Goal: Task Accomplishment & Management: Complete application form

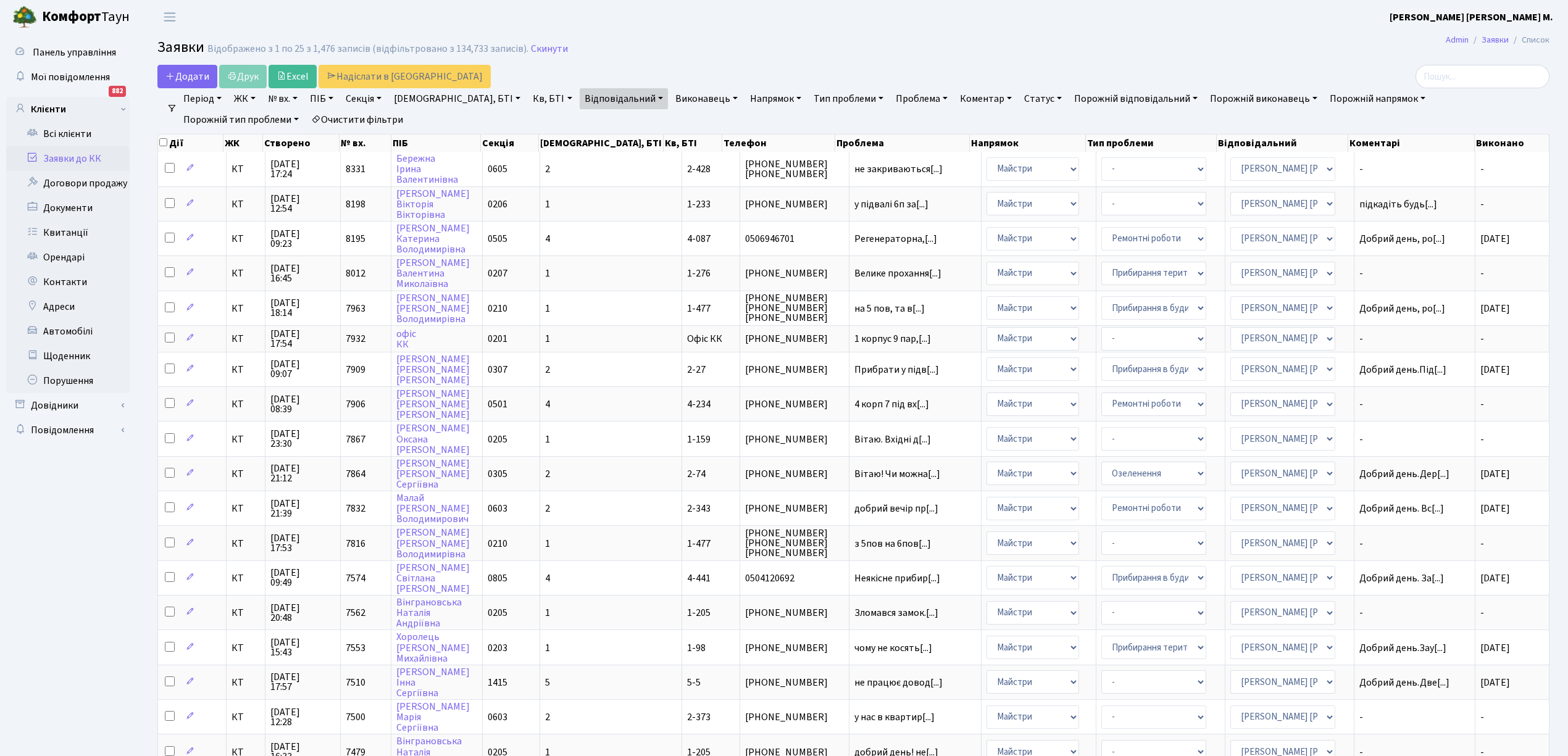
select select "25"
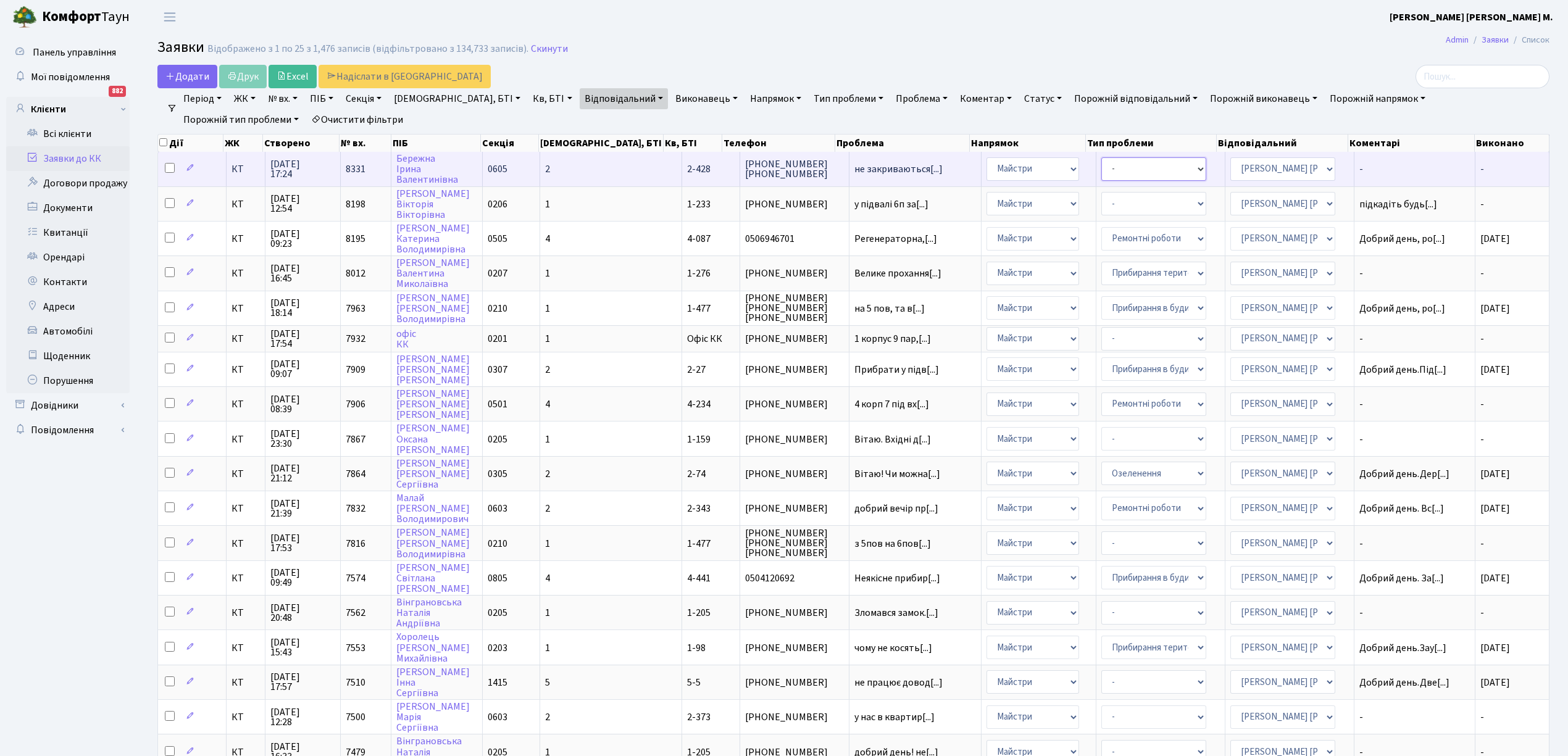
click at [1110, 168] on select "- Замовлення плану комунікацій Дитячі майданчики Озеленення Прибирання в будинк…" at bounding box center [1154, 168] width 105 height 23
select select "62"
click at [482, 171] on td "Бережна Iрина Валентинiвна" at bounding box center [437, 168] width 92 height 34
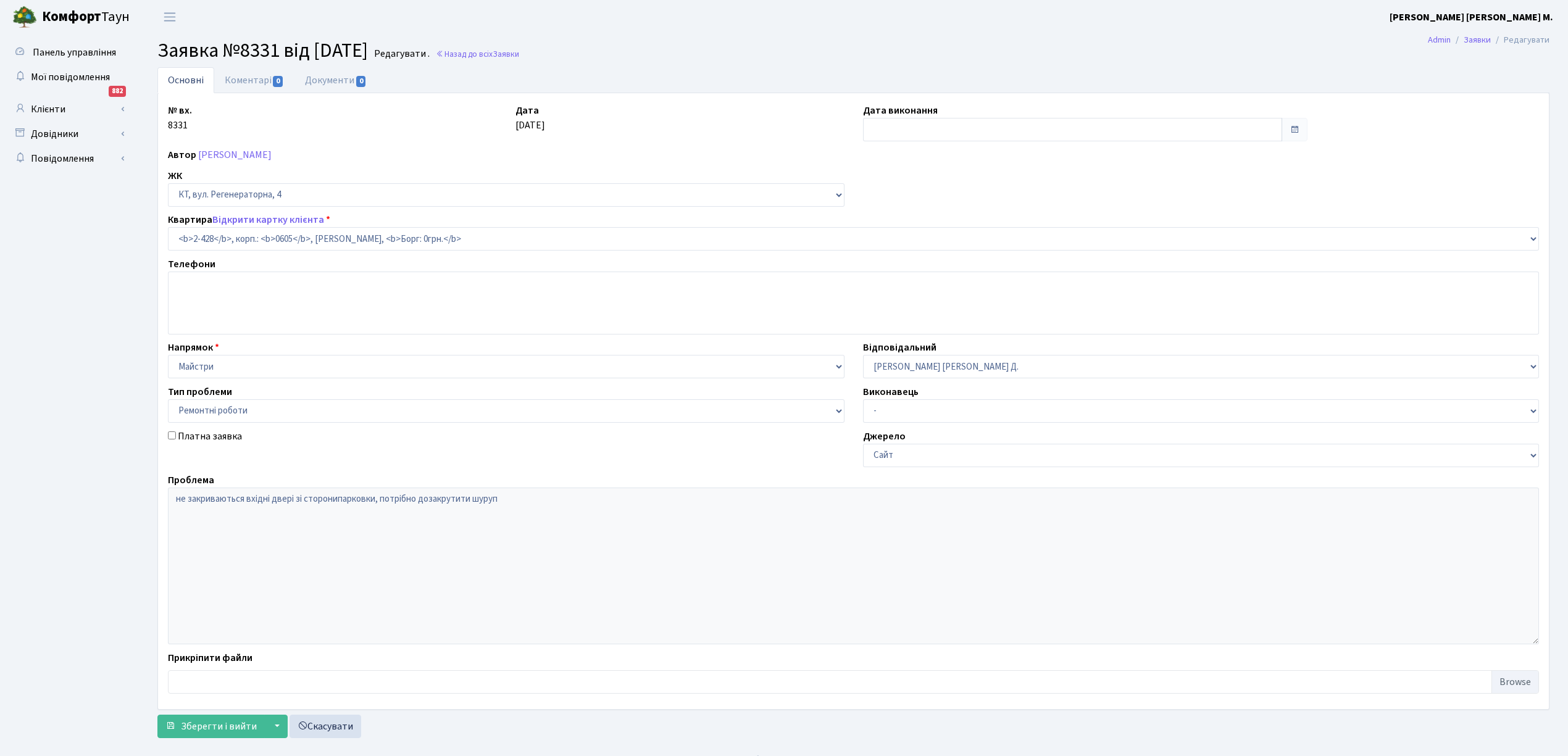
select select "1442"
select select "62"
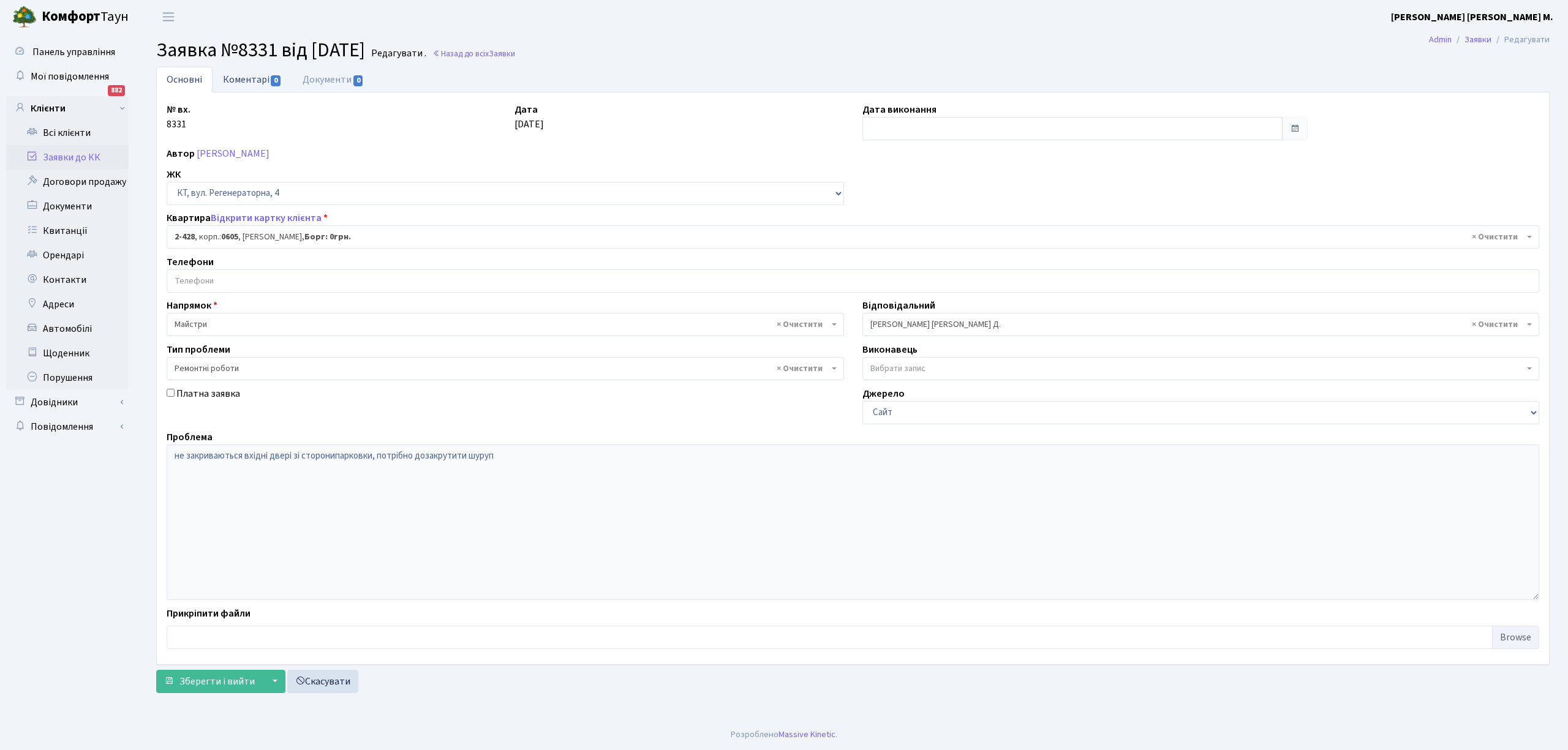
click at [244, 71] on link "Коментарі 0" at bounding box center [252, 79] width 80 height 25
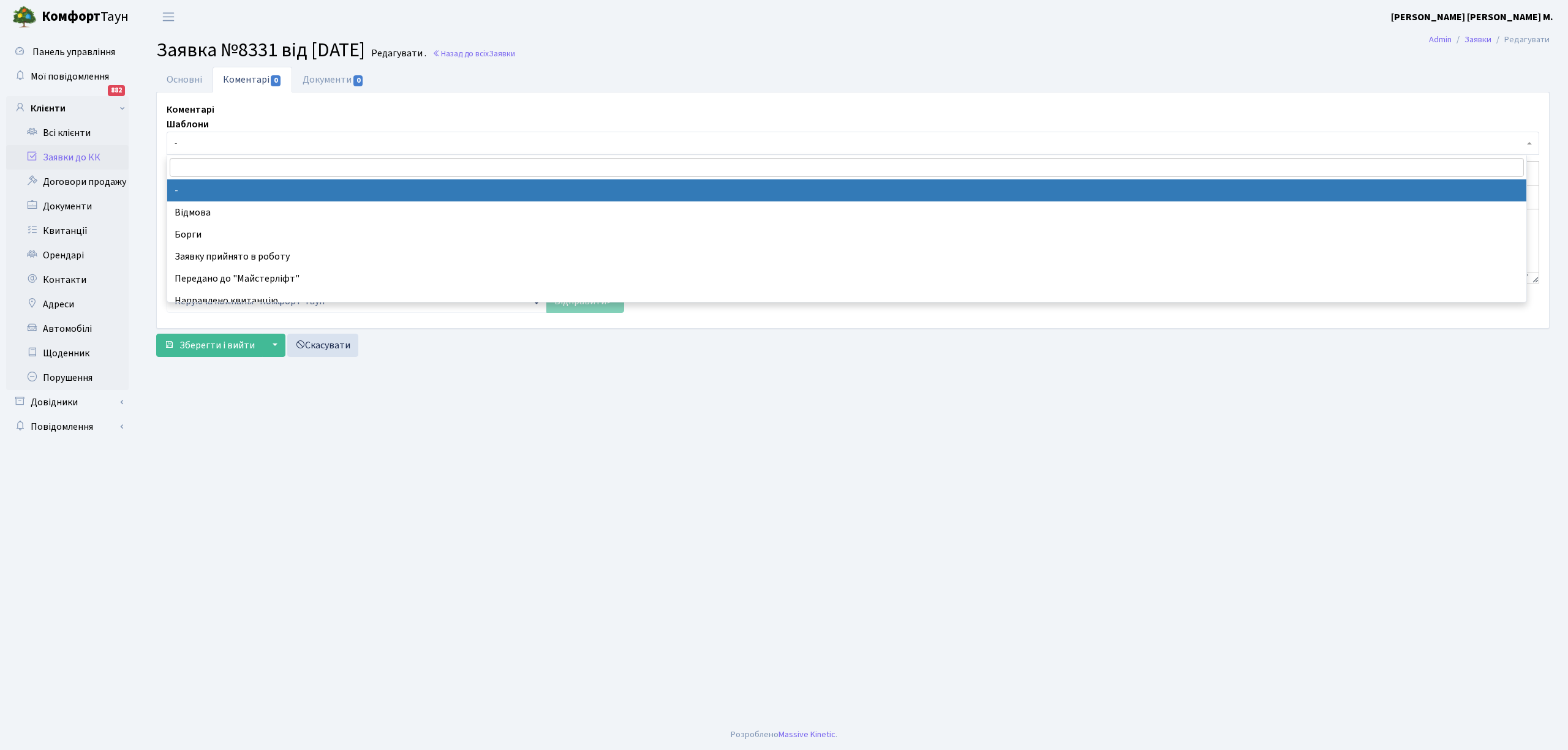
click at [250, 143] on span "-" at bounding box center [849, 144] width 1349 height 12
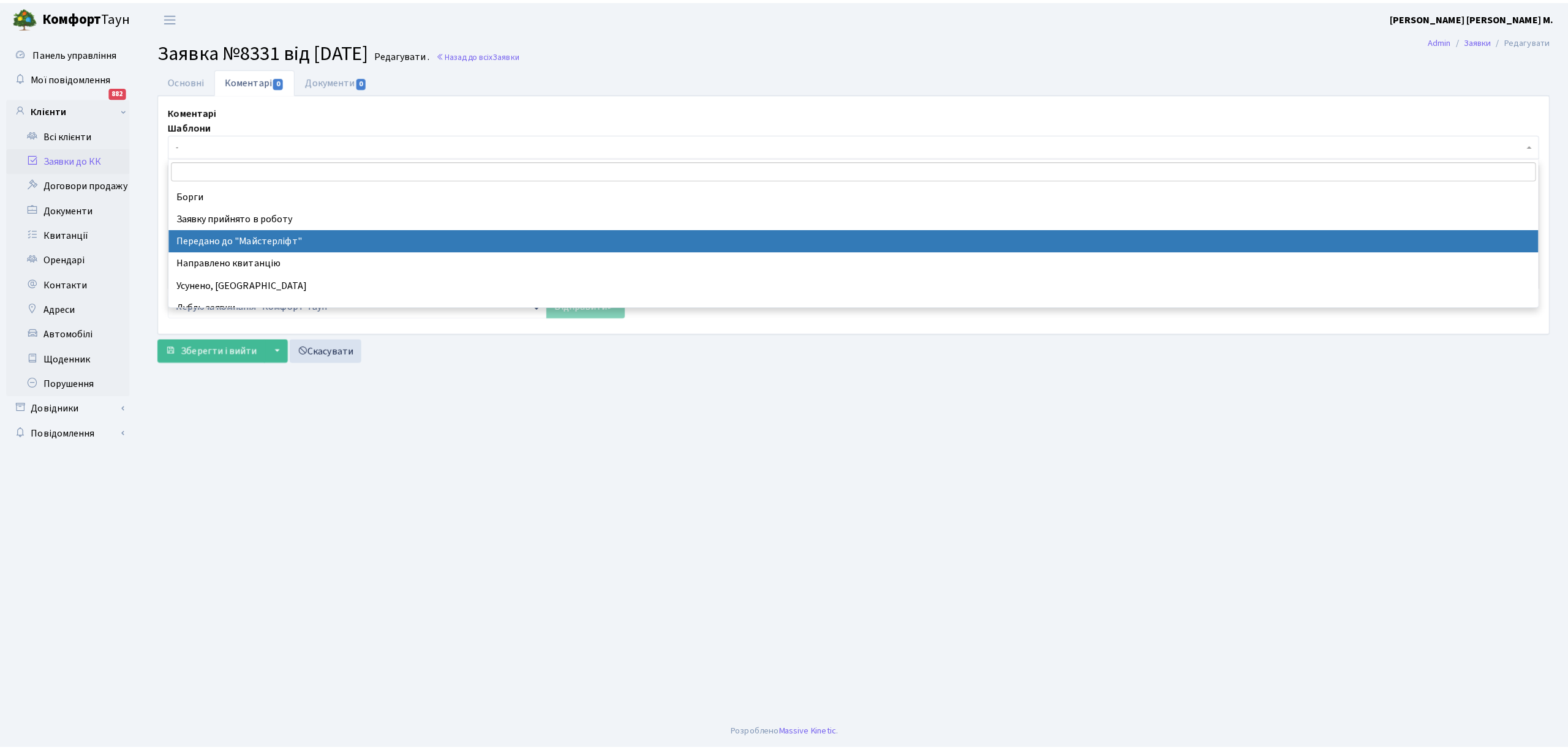
scroll to position [81, 0]
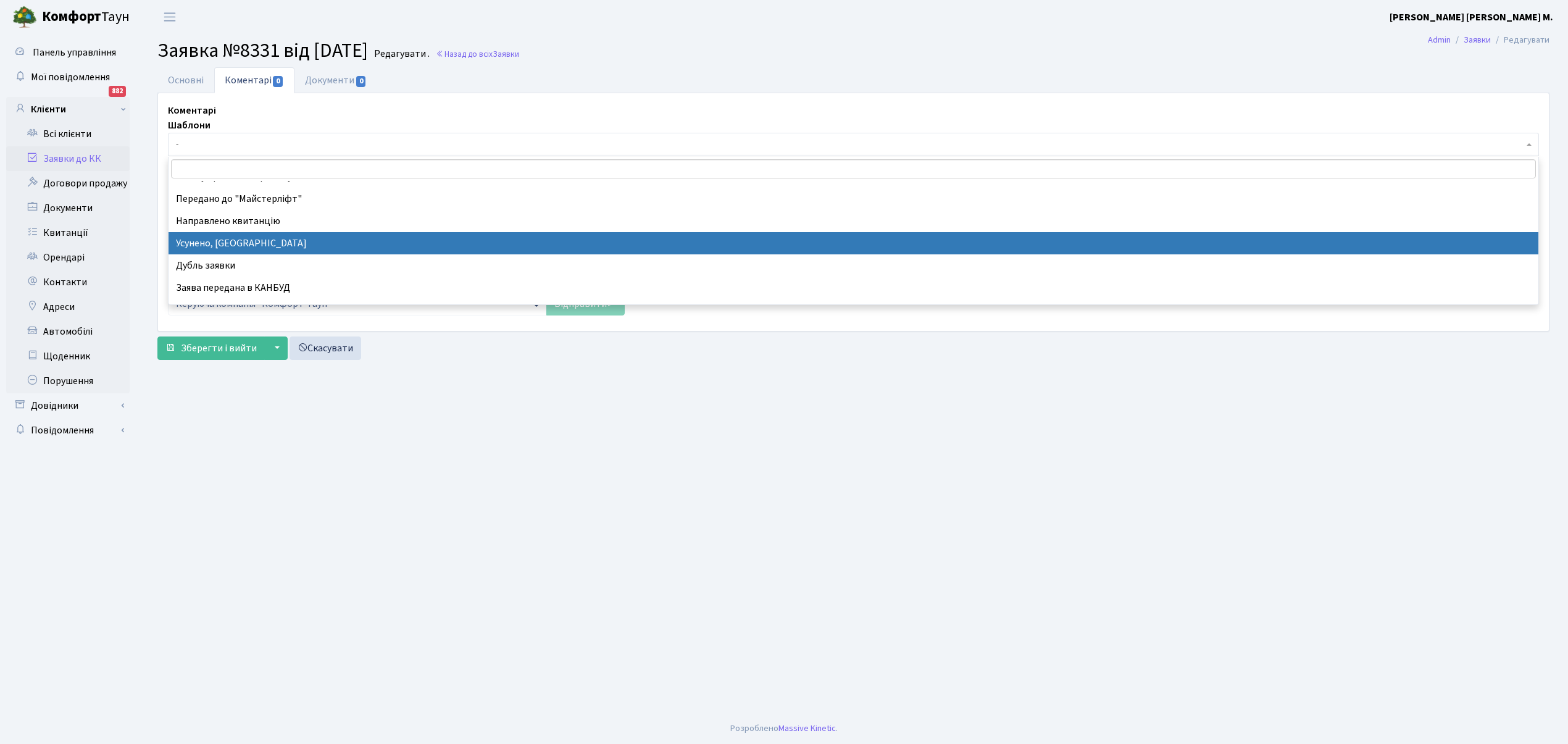
select select "15"
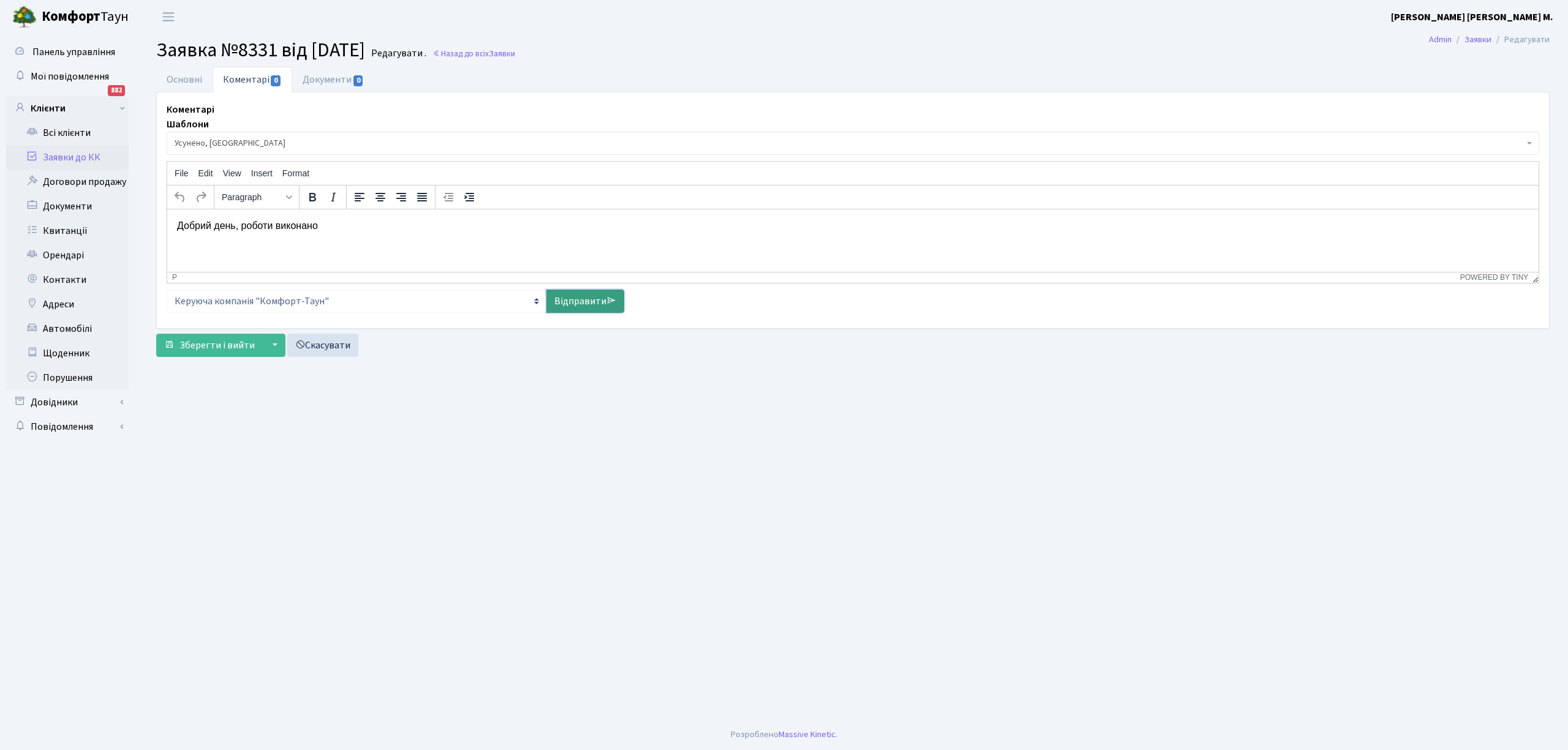
click at [588, 299] on link "Відправити" at bounding box center [585, 301] width 78 height 23
select select
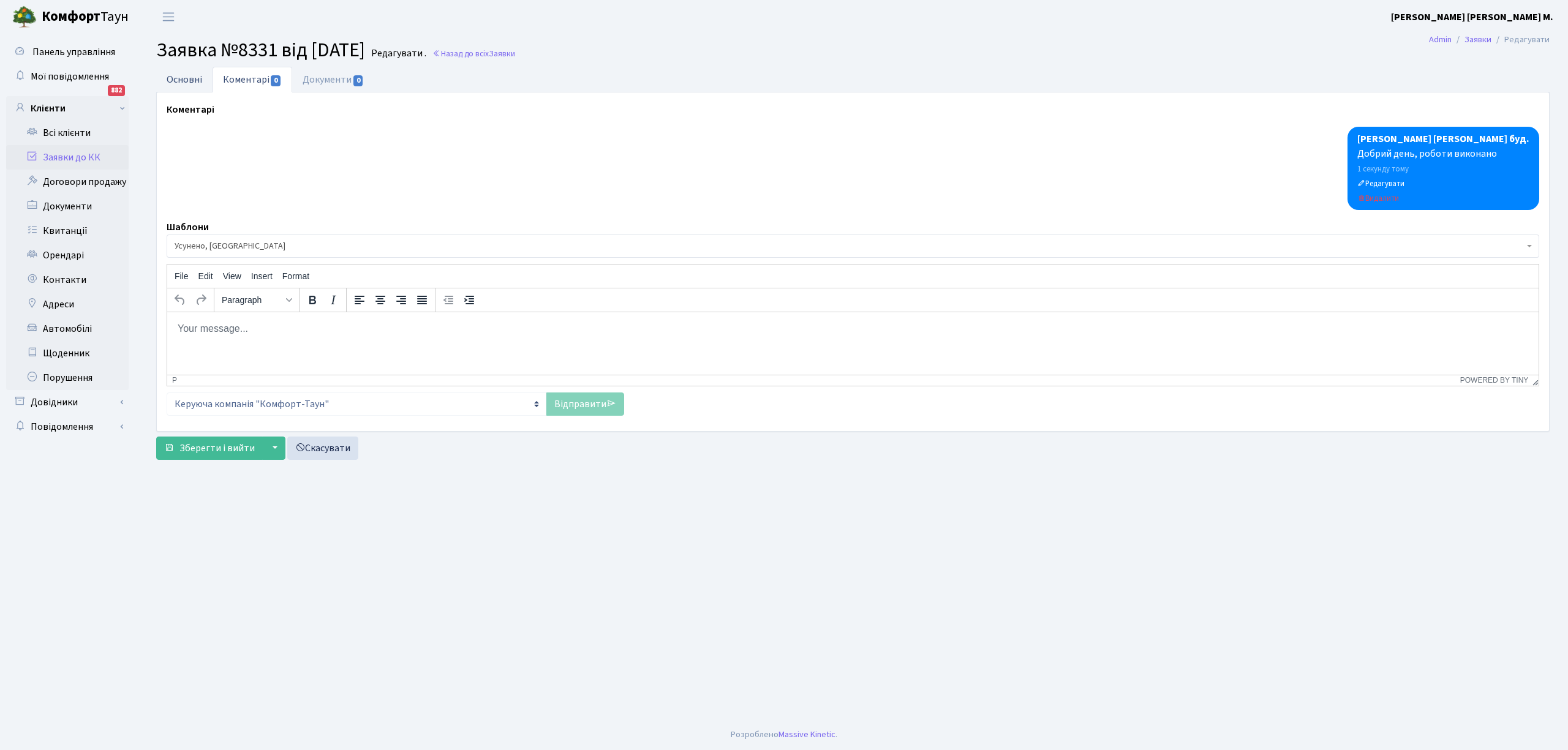
click at [183, 81] on link "Основні" at bounding box center [184, 79] width 57 height 25
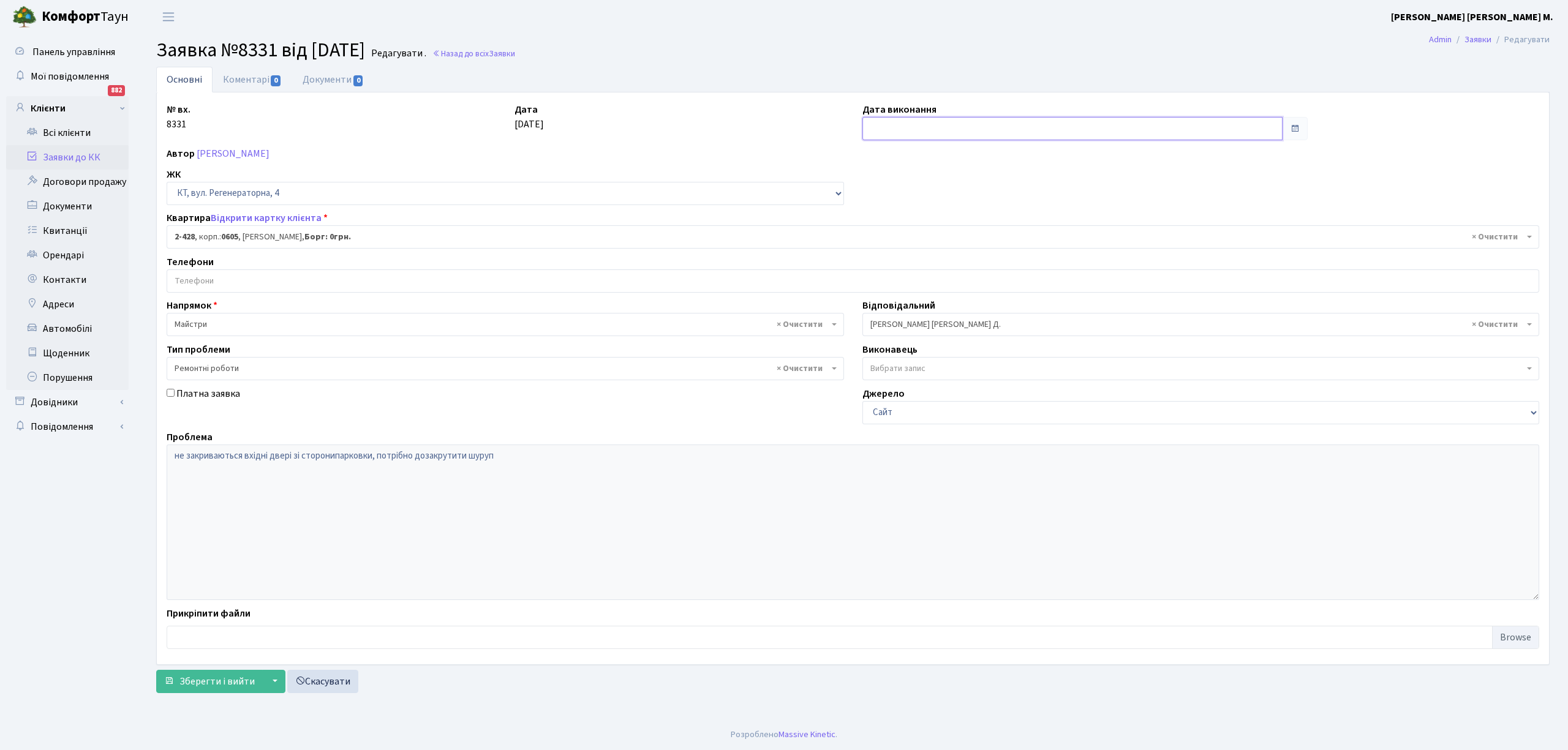
click at [880, 130] on input "text" at bounding box center [1072, 128] width 420 height 23
click at [927, 262] on td "25" at bounding box center [930, 265] width 19 height 19
type input "25.09.2025"
click at [195, 685] on span "Зберегти і вийти" at bounding box center [217, 682] width 75 height 14
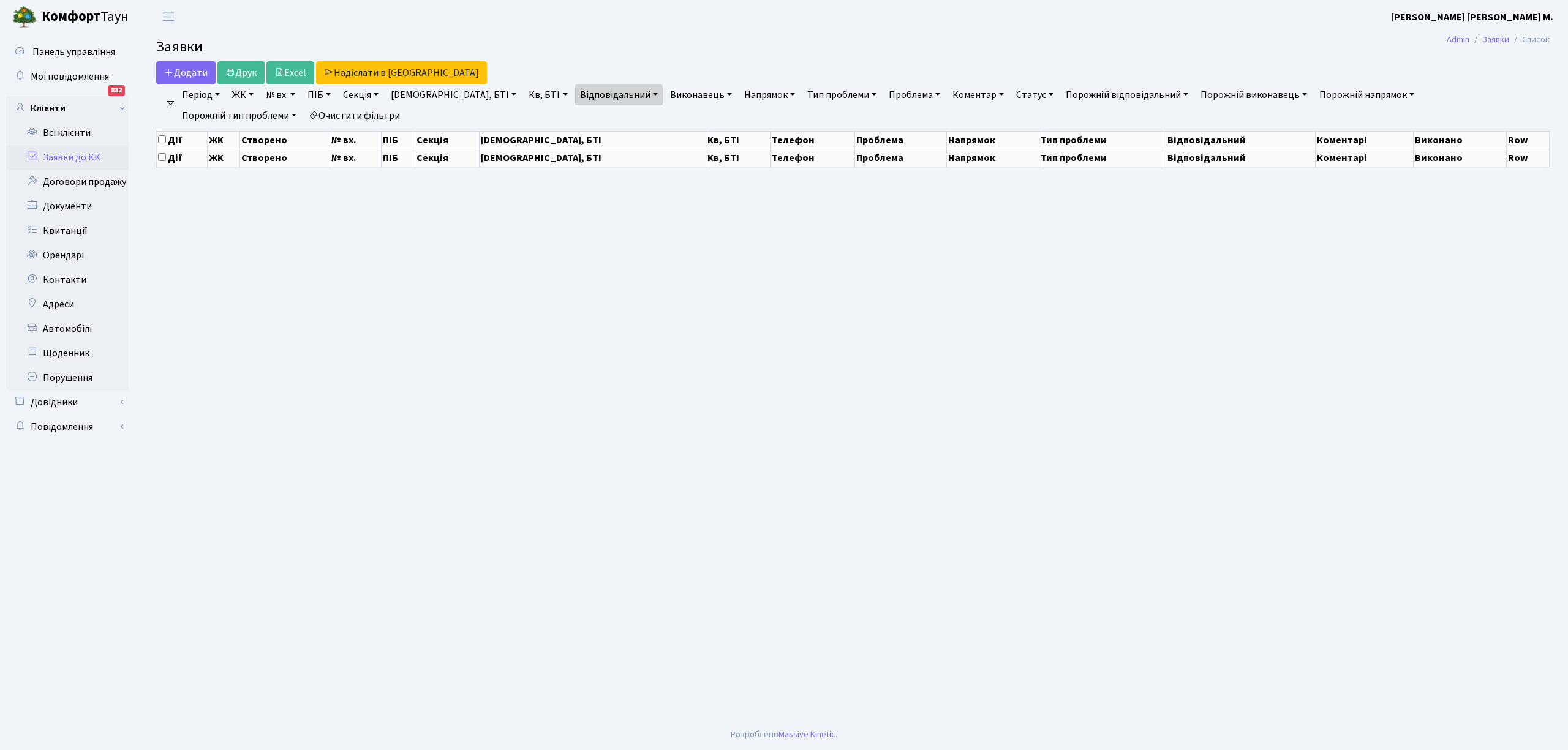
select select "25"
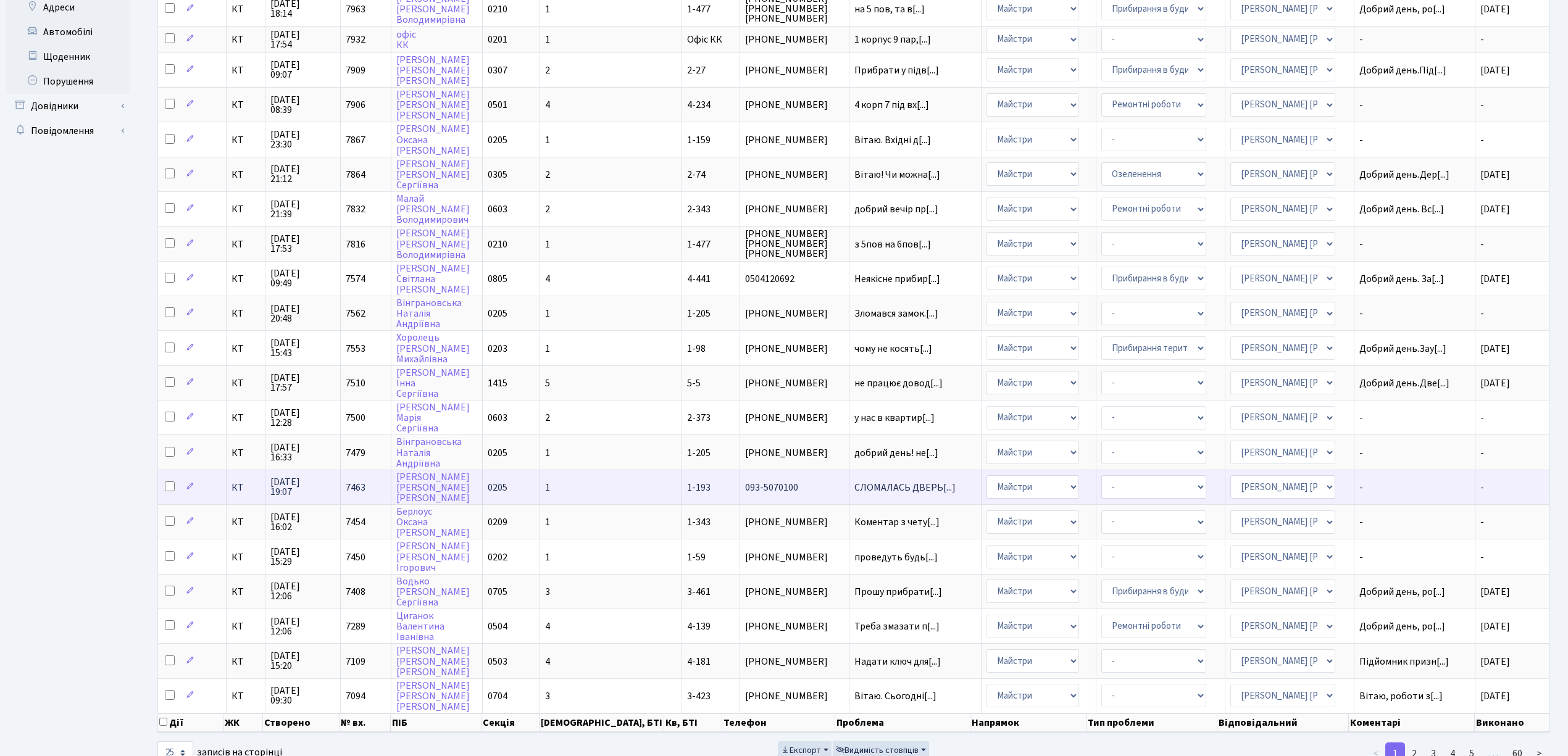
scroll to position [302, 0]
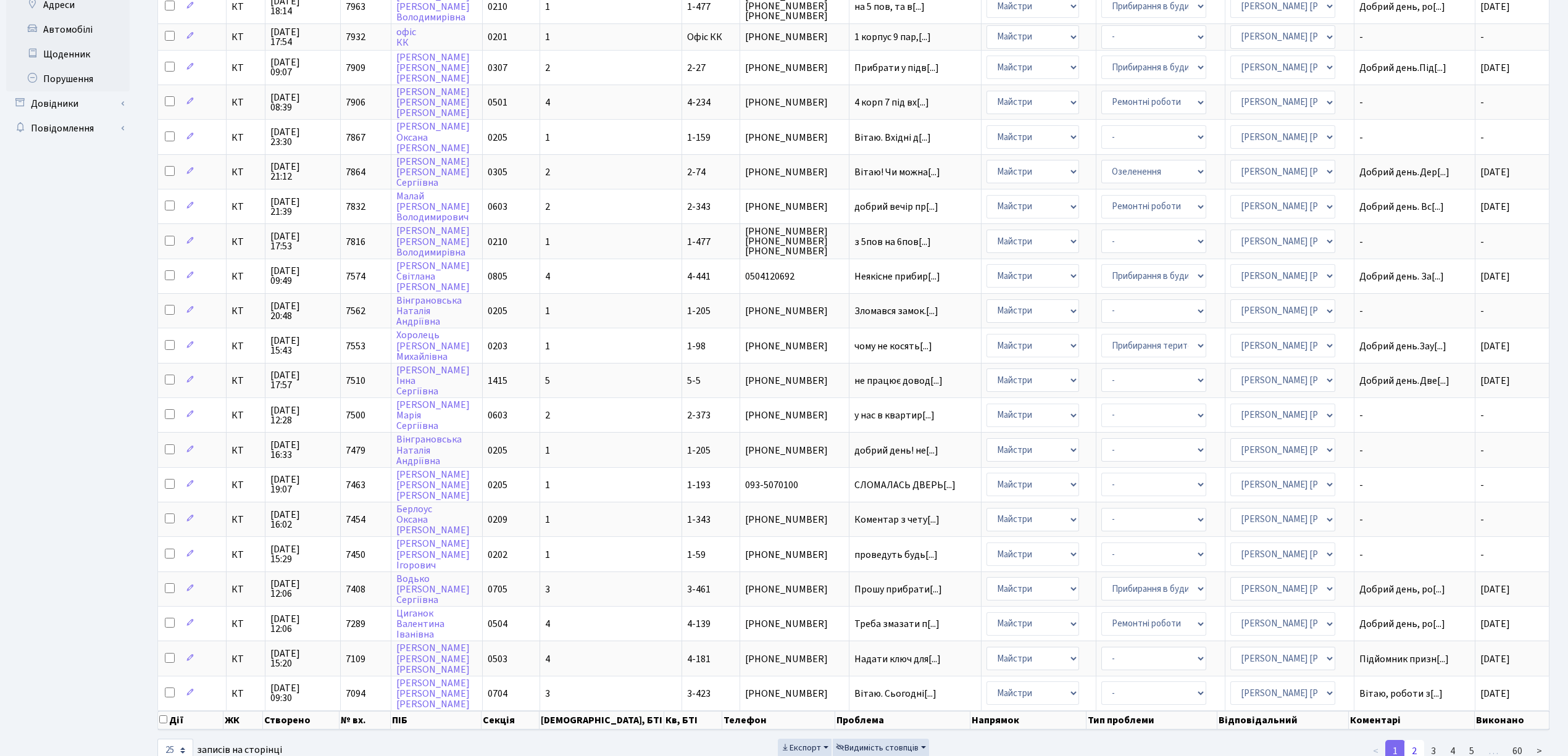
click at [1415, 740] on link "2" at bounding box center [1415, 750] width 20 height 22
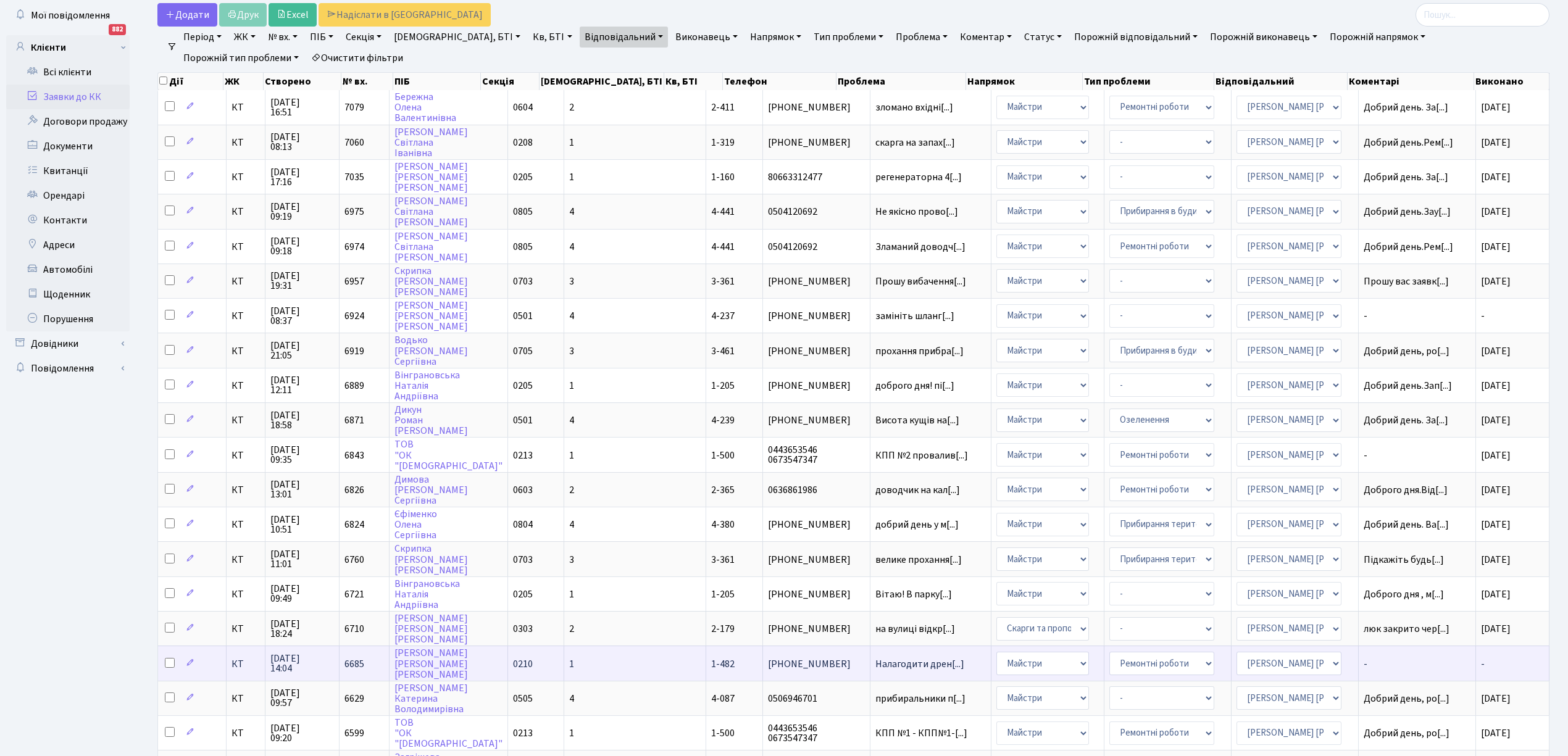
scroll to position [55, 0]
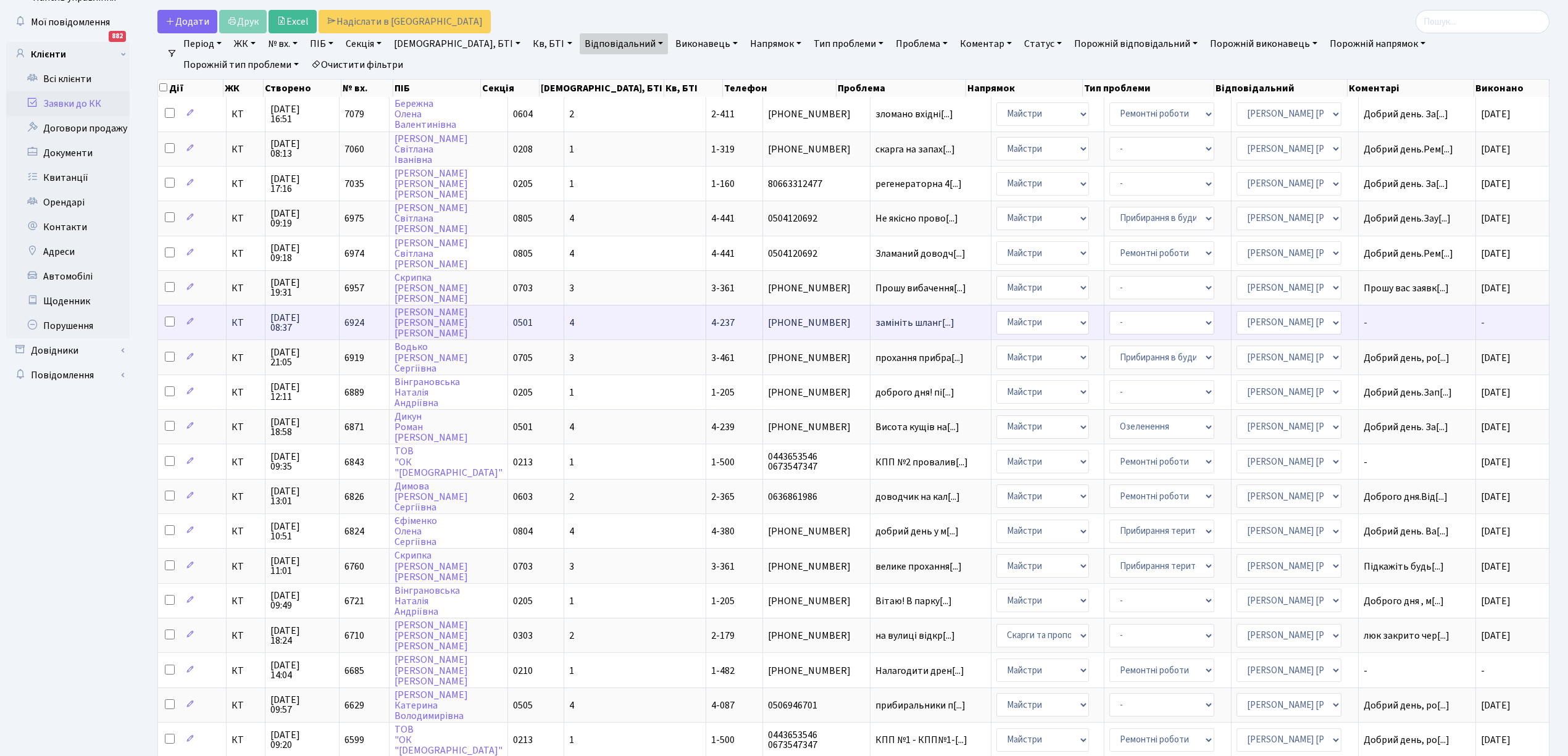
click at [598, 307] on td "4" at bounding box center [635, 322] width 142 height 34
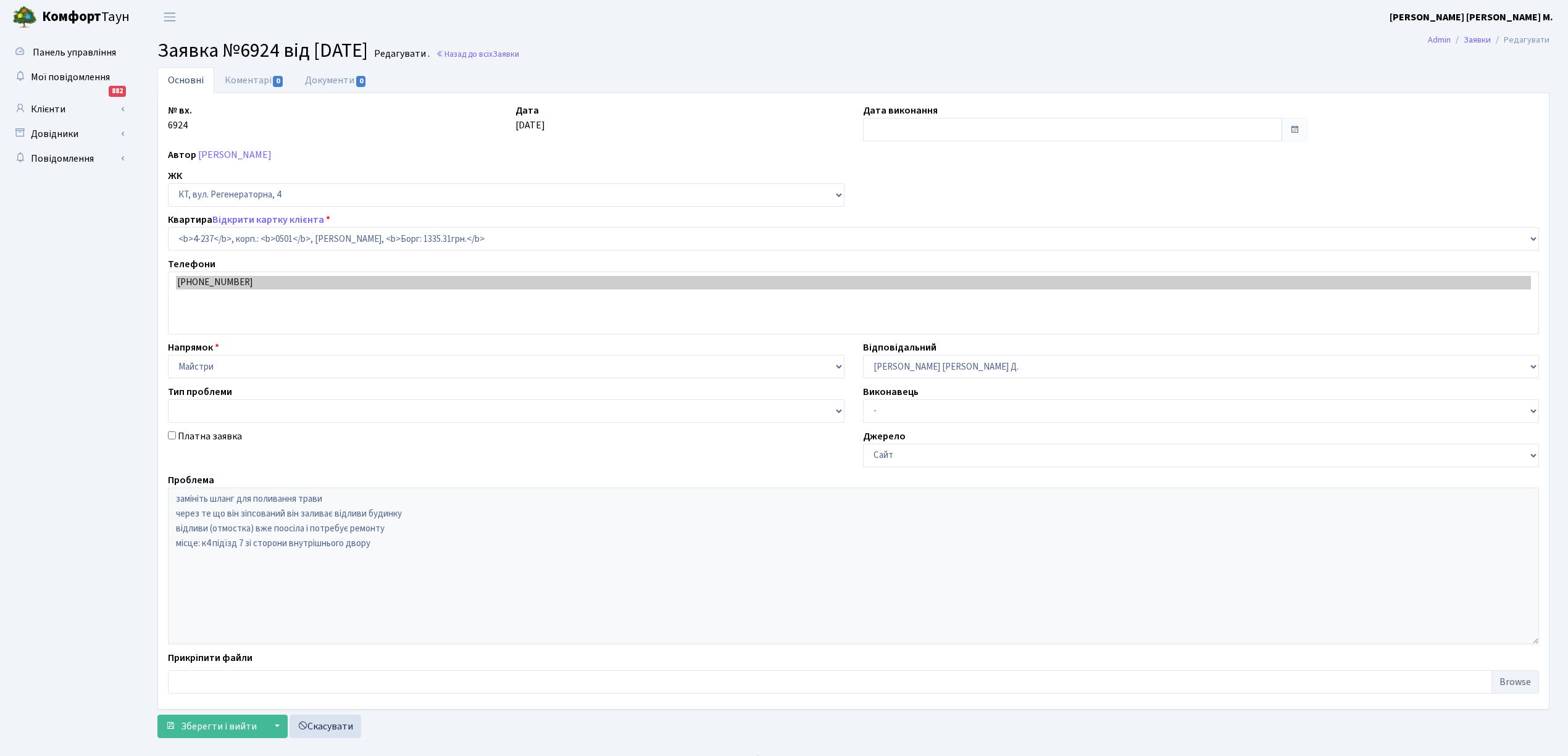
select select "1054"
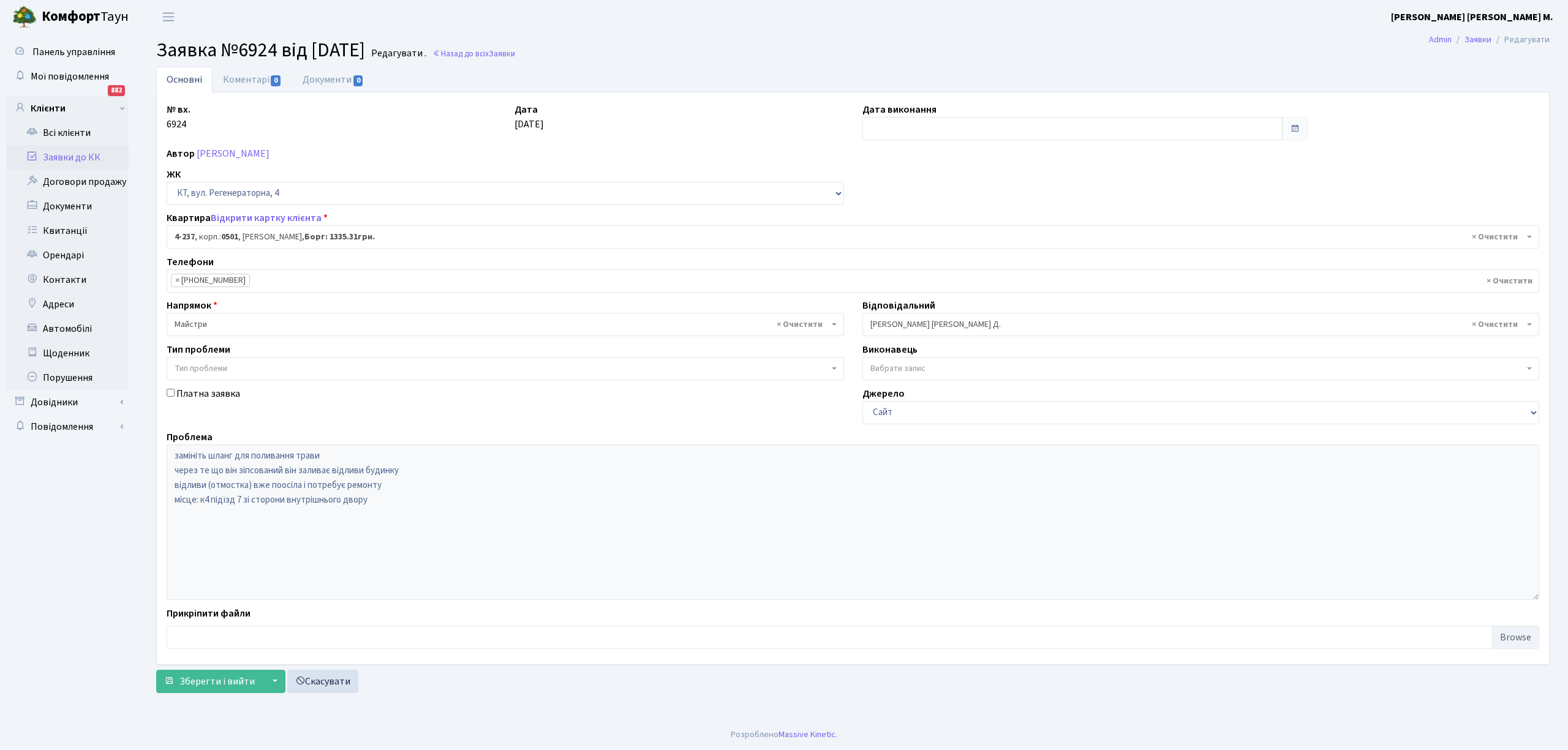
click at [63, 158] on link "Заявки до КК" at bounding box center [67, 157] width 122 height 24
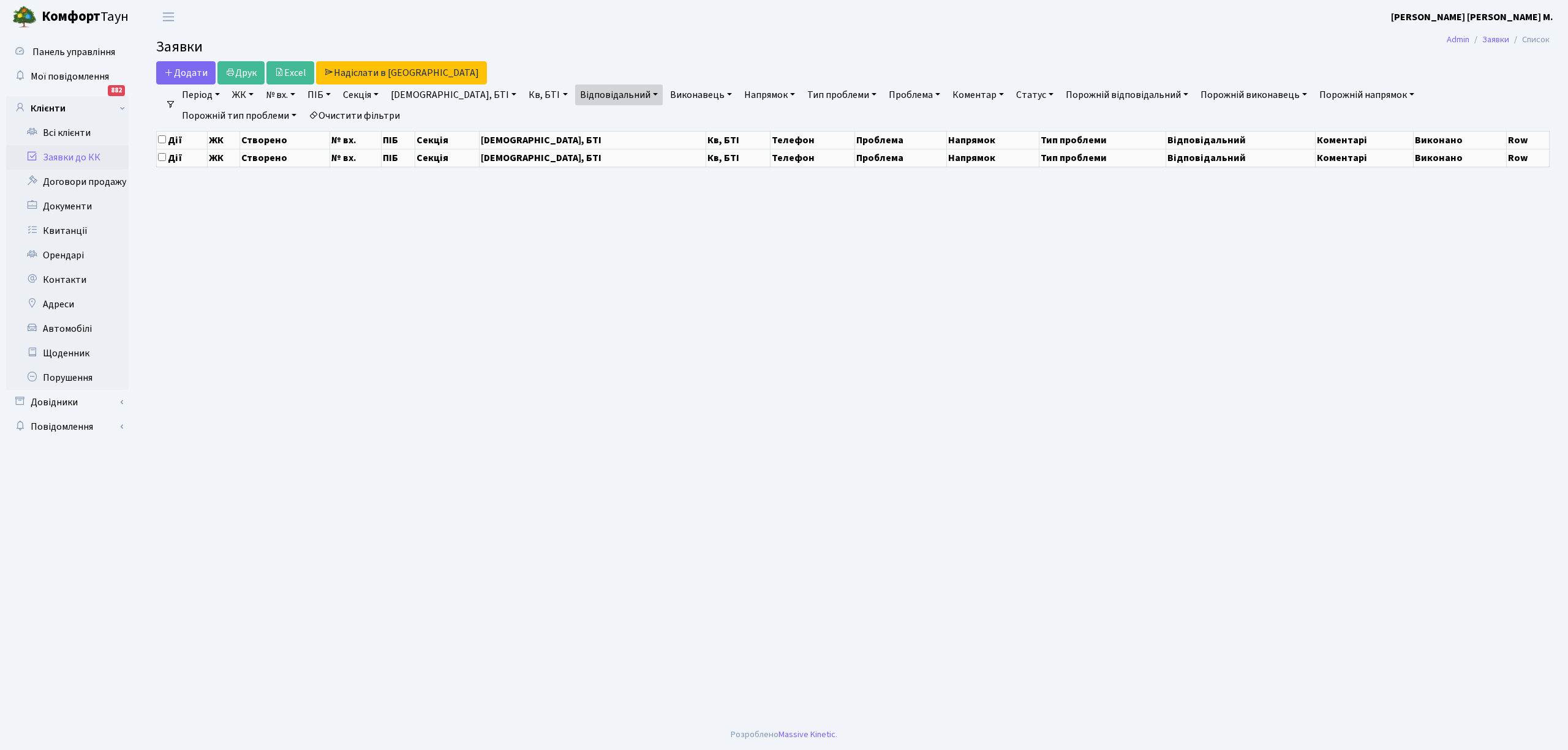
select select "25"
